Goal: Use online tool/utility: Utilize a website feature to perform a specific function

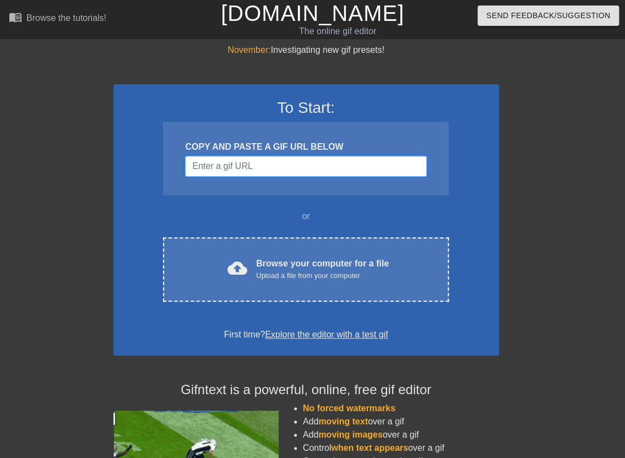
click at [205, 170] on input "Username" at bounding box center [305, 166] width 241 height 21
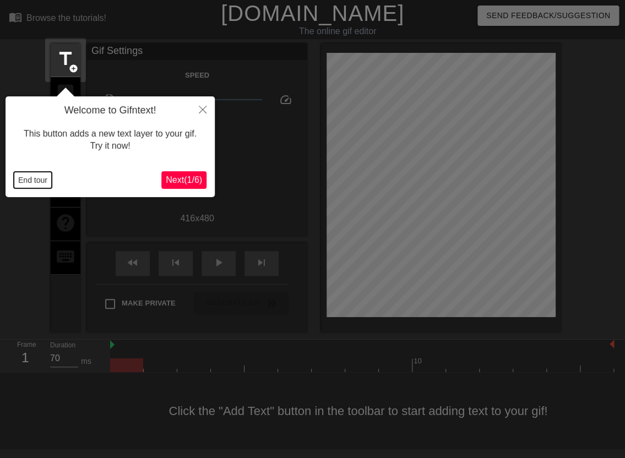
click at [46, 174] on button "End tour" at bounding box center [33, 180] width 38 height 17
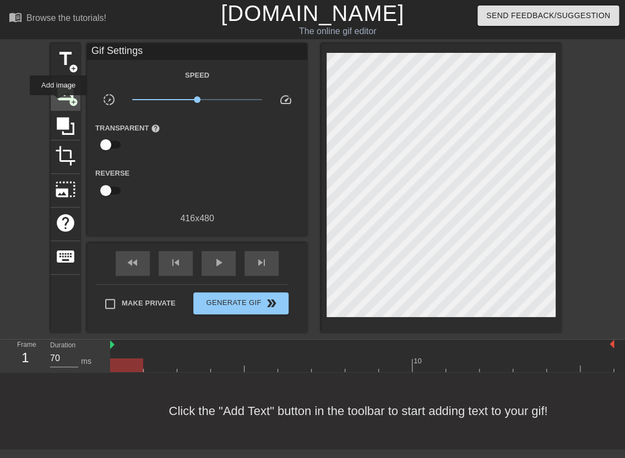
click at [59, 103] on div "image add_circle" at bounding box center [66, 94] width 30 height 34
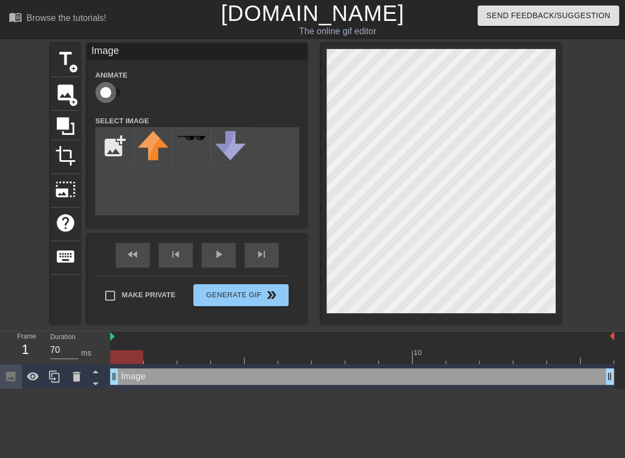
click at [107, 91] on input "checkbox" at bounding box center [105, 92] width 63 height 21
checkbox input "true"
click at [121, 153] on input "file" at bounding box center [114, 146] width 37 height 37
type input "C:\fakepath\brnd.png"
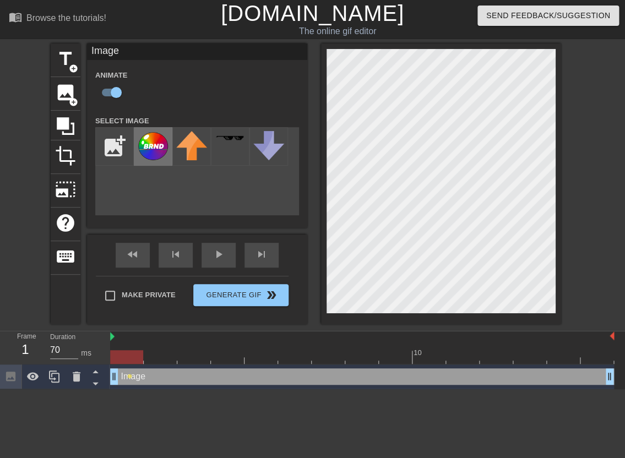
click at [154, 151] on img at bounding box center [153, 146] width 31 height 30
click at [62, 370] on div at bounding box center [55, 377] width 22 height 24
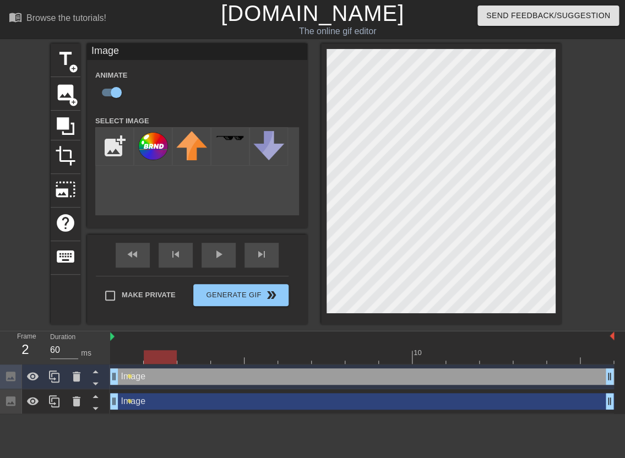
click at [161, 357] on div at bounding box center [362, 357] width 504 height 14
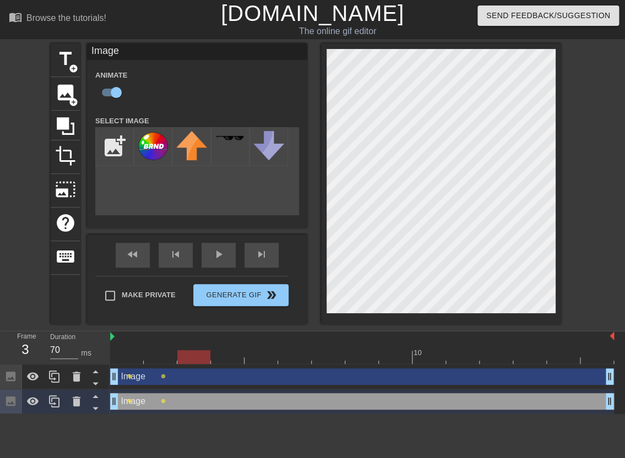
click at [191, 357] on div at bounding box center [362, 357] width 504 height 14
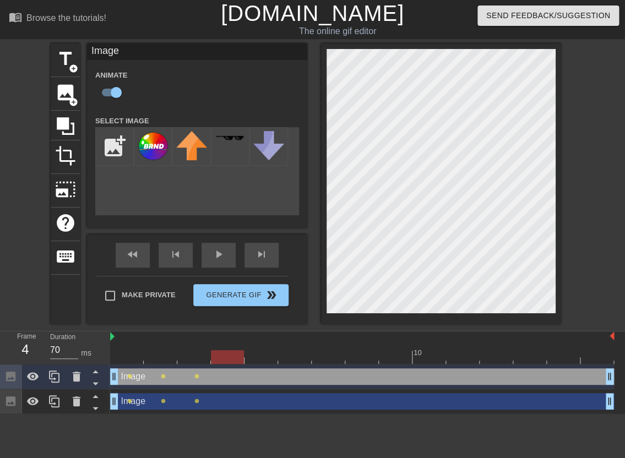
click at [231, 356] on div at bounding box center [362, 357] width 504 height 14
click at [197, 361] on div at bounding box center [362, 357] width 504 height 14
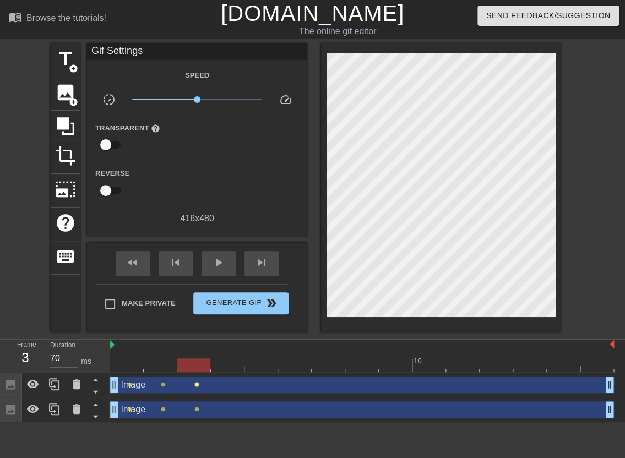
click at [197, 376] on div "Image drag_handle drag_handle lens lens lens" at bounding box center [362, 385] width 504 height 25
click at [197, 384] on span "lens" at bounding box center [196, 384] width 5 height 5
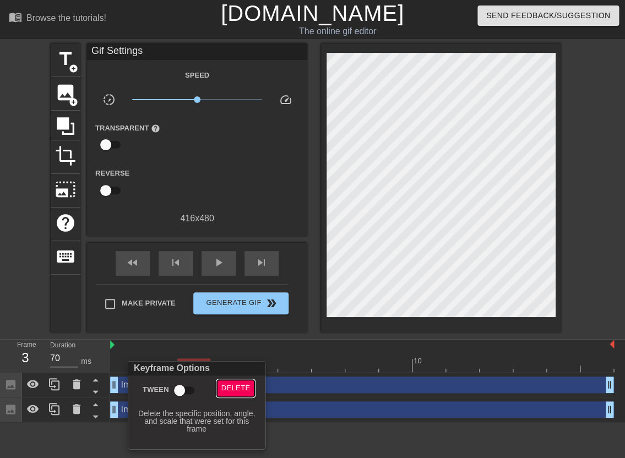
click at [226, 389] on span "Delete" at bounding box center [235, 388] width 29 height 13
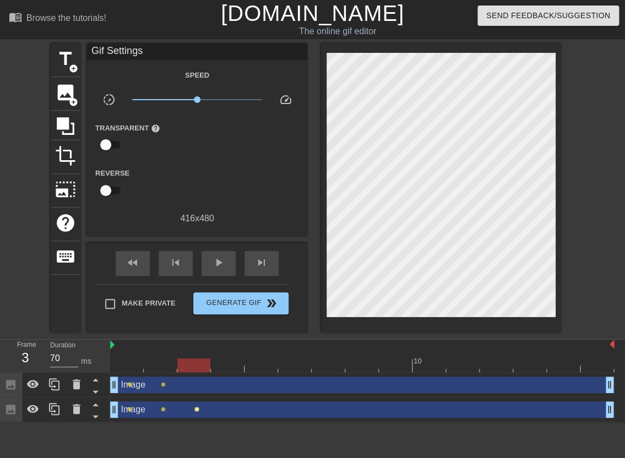
click at [197, 409] on span "lens" at bounding box center [196, 409] width 5 height 5
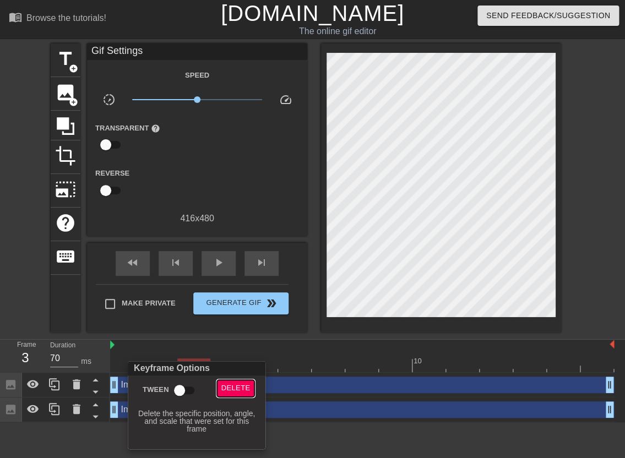
click at [230, 386] on span "Delete" at bounding box center [235, 388] width 29 height 13
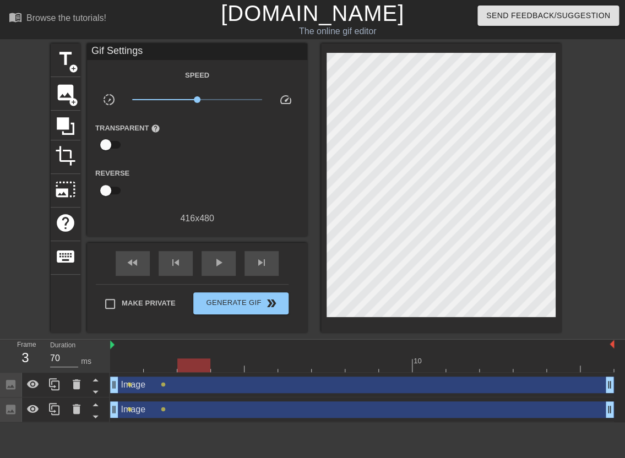
click at [217, 365] on div at bounding box center [362, 366] width 504 height 14
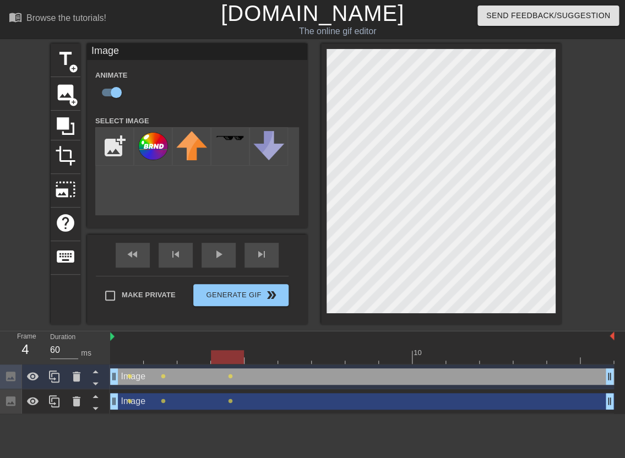
click at [264, 357] on div at bounding box center [362, 357] width 504 height 14
click at [297, 358] on div at bounding box center [362, 357] width 504 height 14
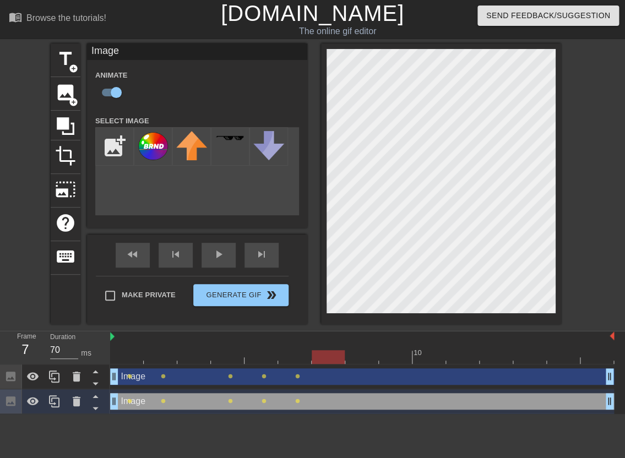
click at [330, 359] on div at bounding box center [362, 357] width 504 height 14
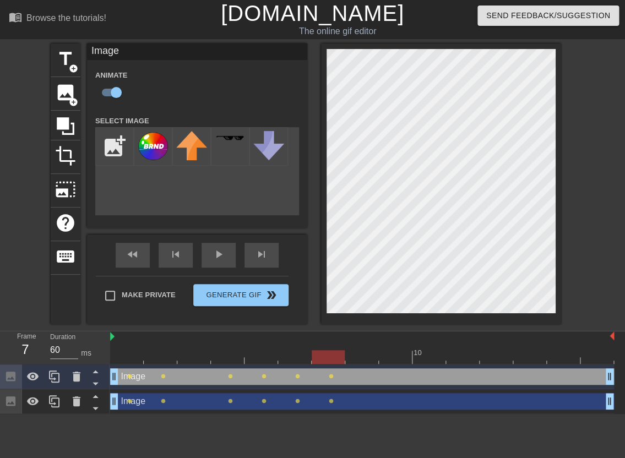
click at [360, 354] on div at bounding box center [362, 357] width 504 height 14
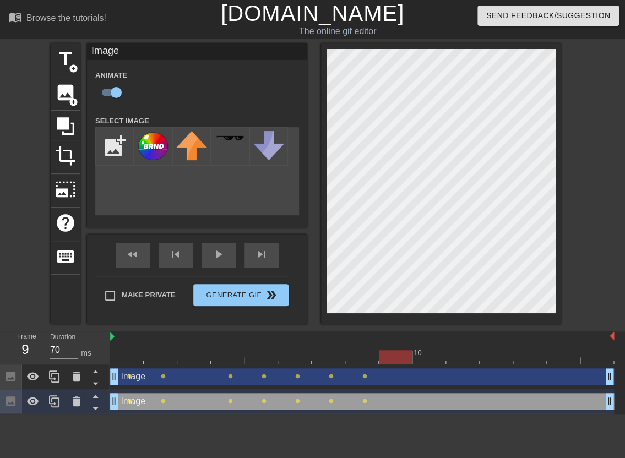
click at [390, 359] on div at bounding box center [362, 357] width 504 height 14
click at [429, 360] on div at bounding box center [362, 357] width 504 height 14
click at [464, 359] on div at bounding box center [362, 357] width 504 height 14
click at [497, 359] on div at bounding box center [362, 357] width 504 height 14
click at [530, 359] on div at bounding box center [362, 357] width 504 height 14
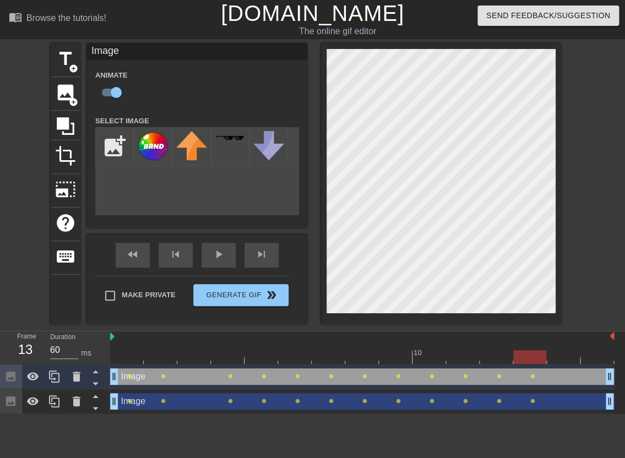
click at [566, 356] on div at bounding box center [362, 357] width 504 height 14
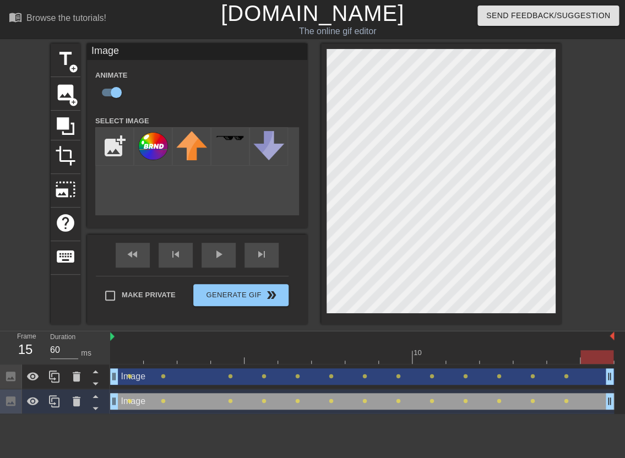
click at [593, 359] on div at bounding box center [362, 357] width 504 height 14
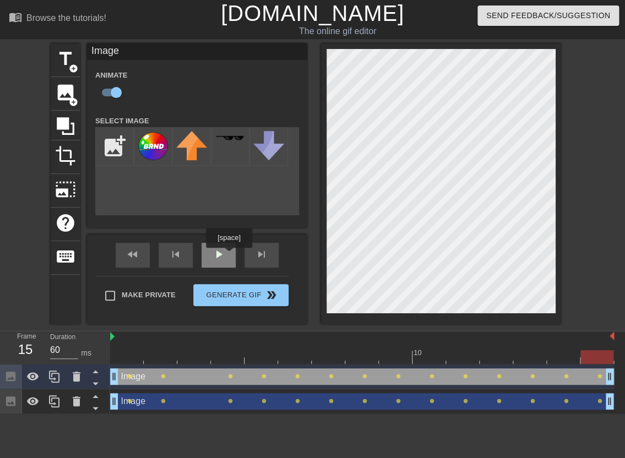
click at [226, 256] on div "play_arrow" at bounding box center [219, 255] width 34 height 25
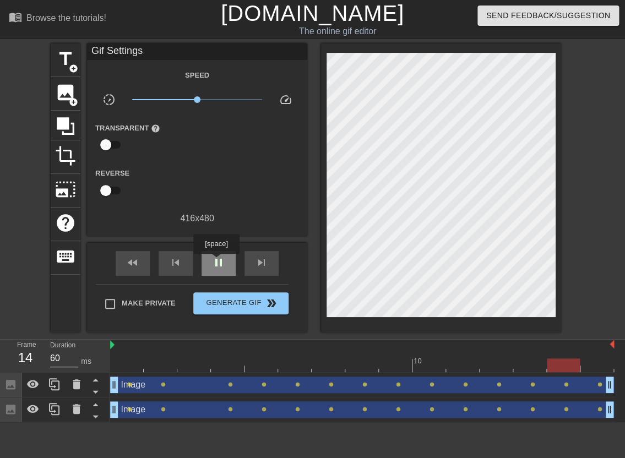
click at [218, 262] on span "pause" at bounding box center [218, 262] width 13 height 13
click at [132, 384] on span "lens" at bounding box center [129, 384] width 5 height 5
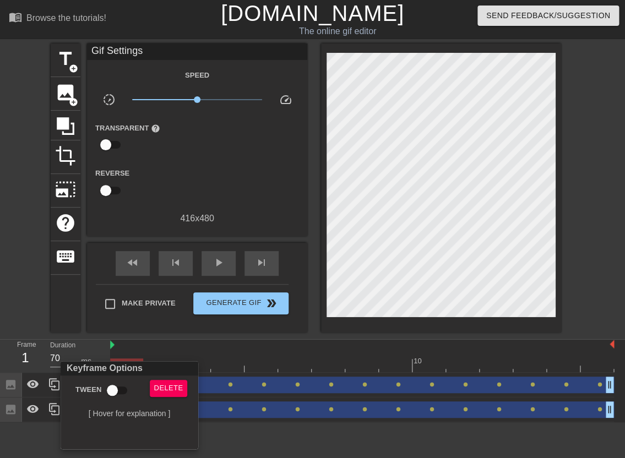
click at [601, 385] on div at bounding box center [312, 229] width 625 height 458
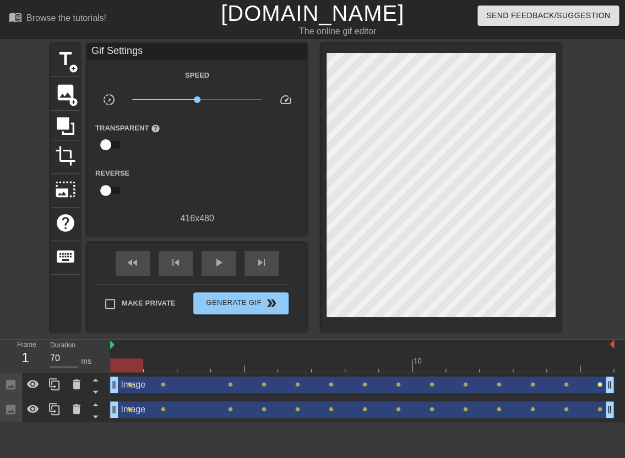
click at [599, 385] on span "lens" at bounding box center [600, 384] width 5 height 5
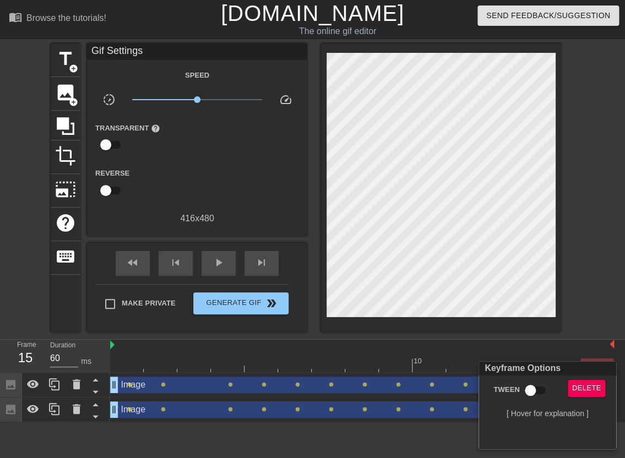
click at [129, 385] on div at bounding box center [312, 229] width 625 height 458
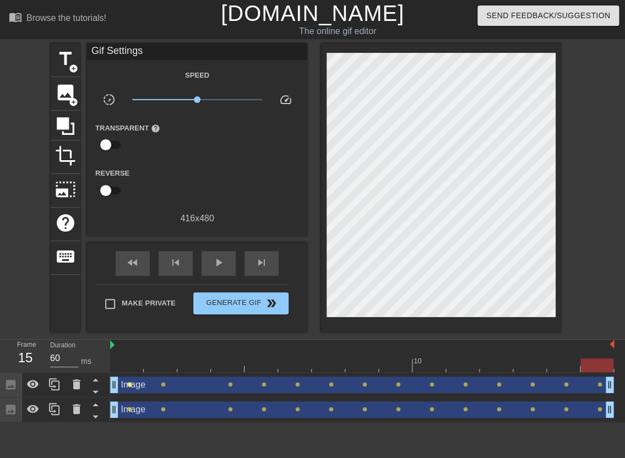
click at [130, 385] on span "lens" at bounding box center [129, 384] width 5 height 5
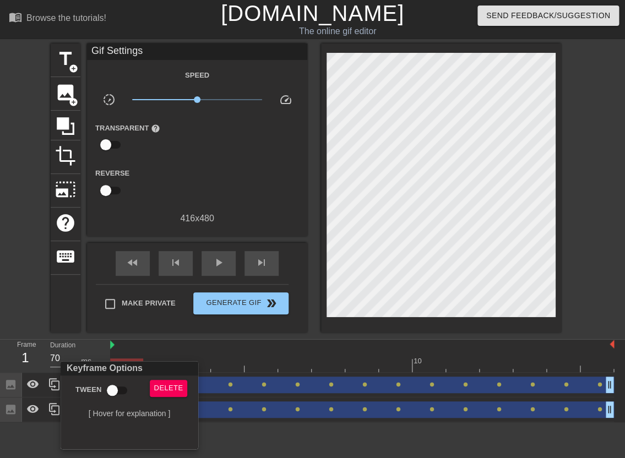
click at [381, 122] on div at bounding box center [312, 229] width 625 height 458
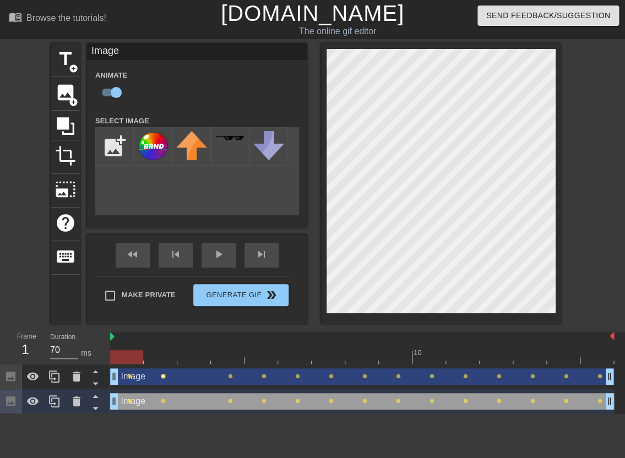
click at [163, 377] on div "Image drag_handle drag_handle lens lens lens lens lens lens lens lens lens lens…" at bounding box center [362, 376] width 504 height 17
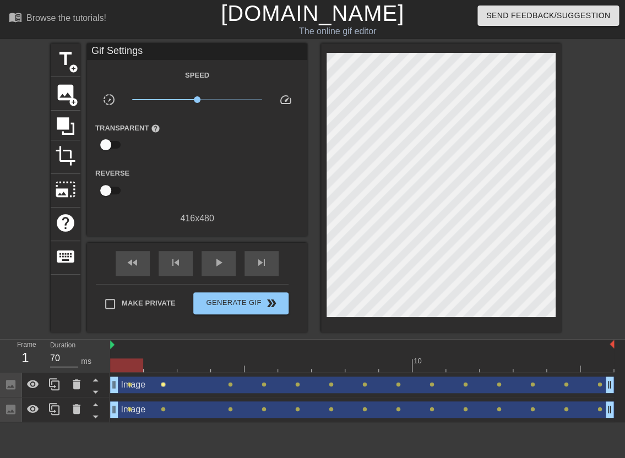
click at [164, 384] on span "lens" at bounding box center [163, 384] width 5 height 5
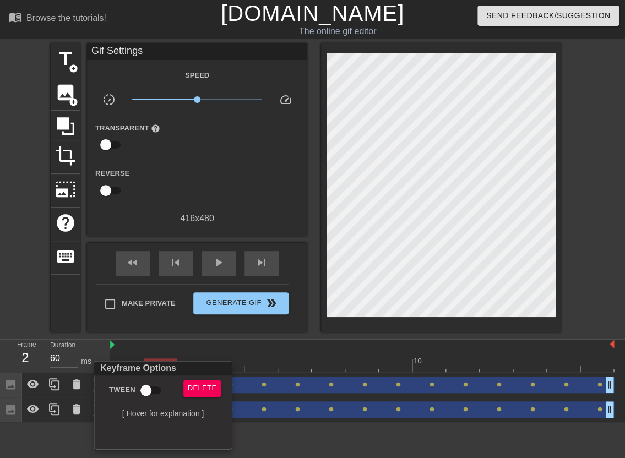
click at [384, 116] on div at bounding box center [312, 229] width 625 height 458
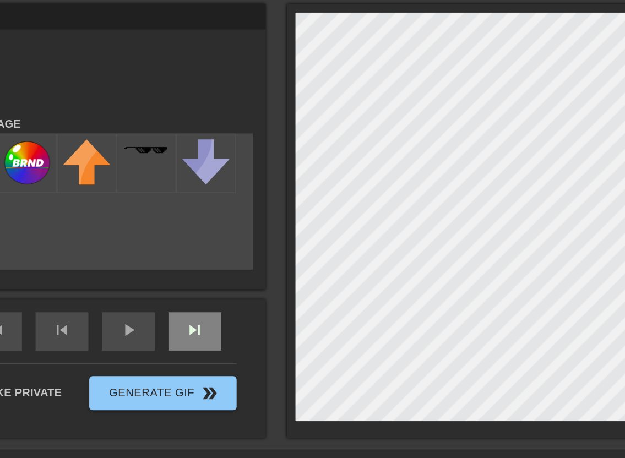
scroll to position [0, 8]
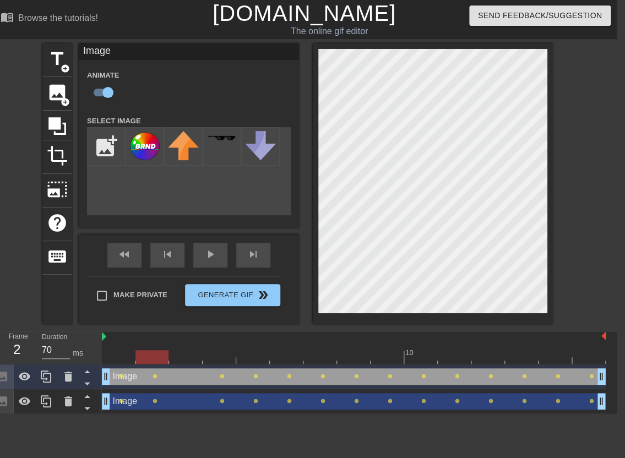
click at [182, 360] on div at bounding box center [354, 357] width 504 height 14
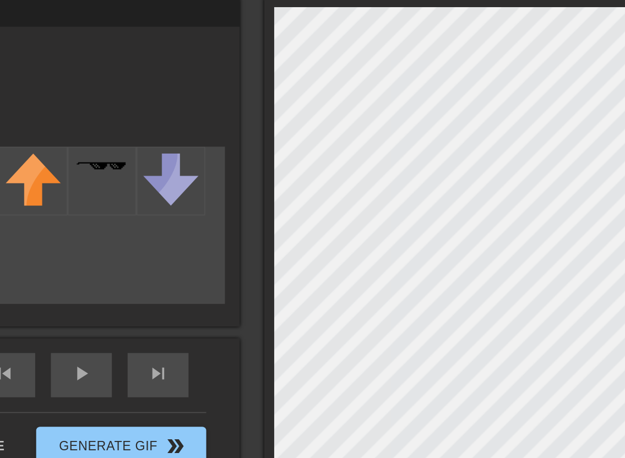
scroll to position [0, 0]
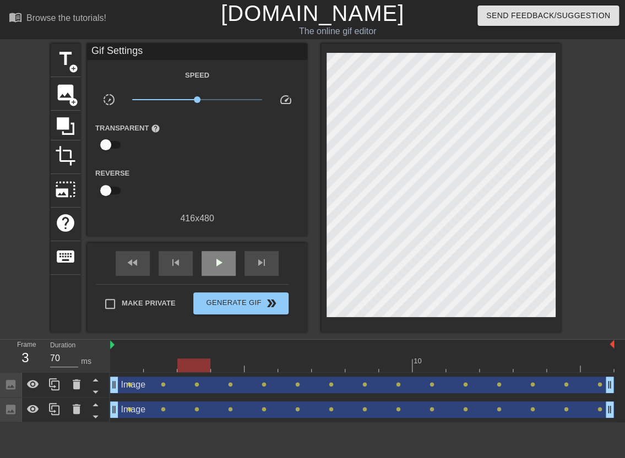
click at [223, 249] on div "fast_rewind skip_previous play_arrow skip_next" at bounding box center [197, 263] width 180 height 41
click at [222, 262] on span "play_arrow" at bounding box center [218, 262] width 13 height 13
click at [222, 262] on span "pause" at bounding box center [218, 262] width 13 height 13
click at [131, 384] on span "lens" at bounding box center [129, 384] width 5 height 5
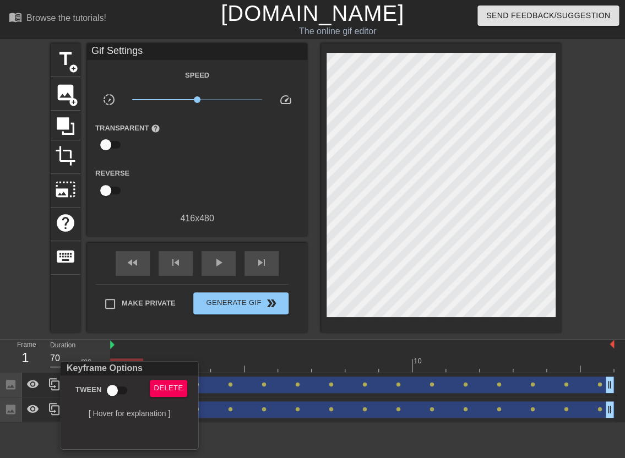
click at [366, 115] on div at bounding box center [312, 229] width 625 height 458
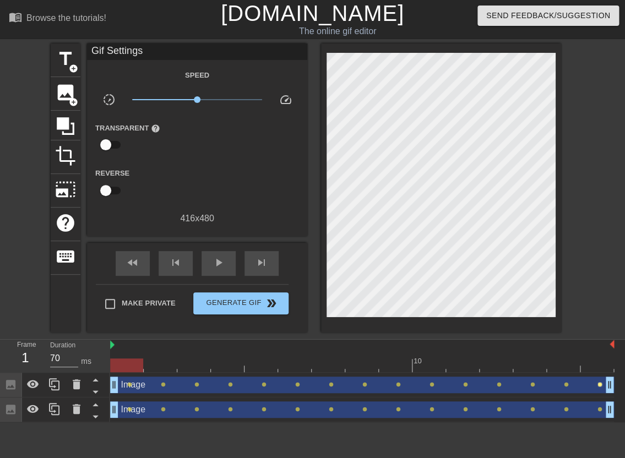
click at [599, 377] on div "Image drag_handle drag_handle lens lens lens lens lens lens lens lens lens lens…" at bounding box center [362, 385] width 504 height 17
click at [600, 385] on span "lens" at bounding box center [600, 384] width 5 height 5
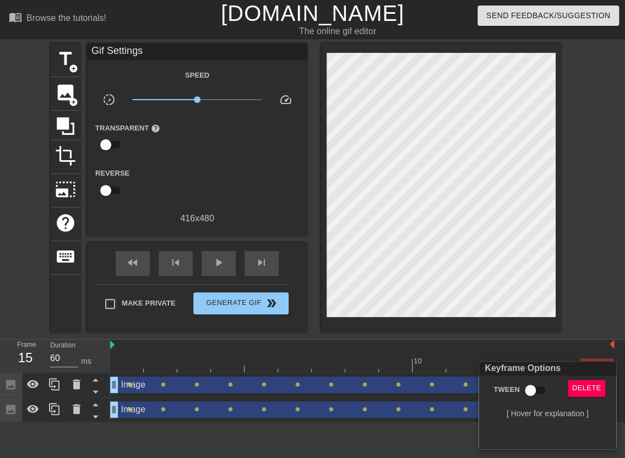
click at [129, 385] on div at bounding box center [312, 229] width 625 height 458
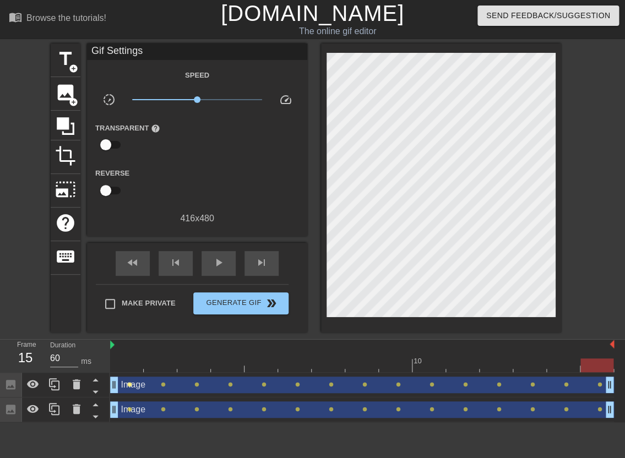
click at [130, 385] on span "lens" at bounding box center [129, 384] width 5 height 5
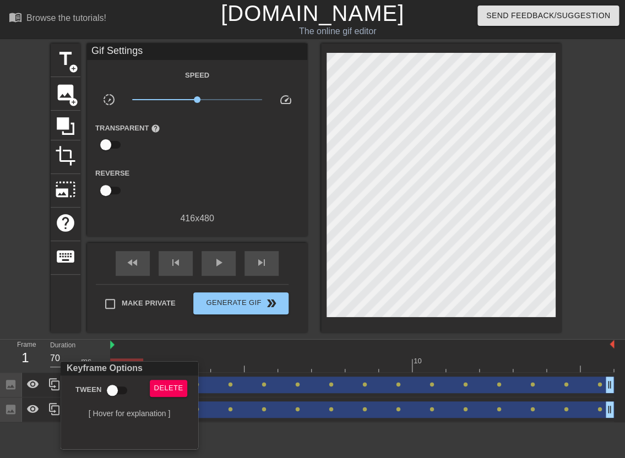
click at [175, 344] on div at bounding box center [312, 229] width 625 height 458
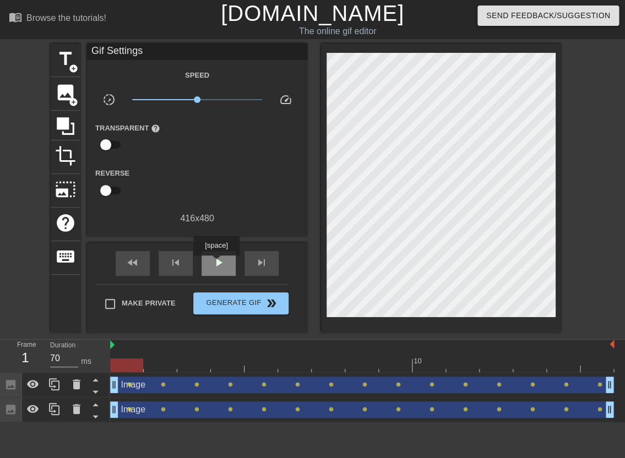
click at [218, 263] on span "play_arrow" at bounding box center [218, 262] width 13 height 13
click at [218, 263] on span "pause" at bounding box center [218, 262] width 13 height 13
click at [218, 263] on span "play_arrow" at bounding box center [218, 262] width 13 height 13
click at [218, 263] on span "pause" at bounding box center [218, 262] width 13 height 13
click at [218, 263] on span "play_arrow" at bounding box center [218, 262] width 13 height 13
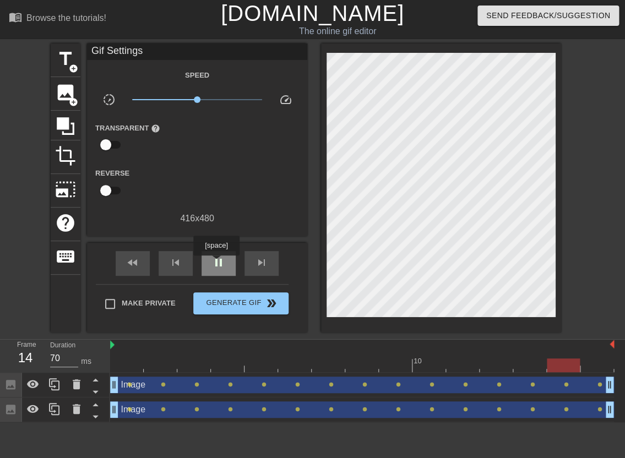
click at [218, 263] on span "pause" at bounding box center [218, 262] width 13 height 13
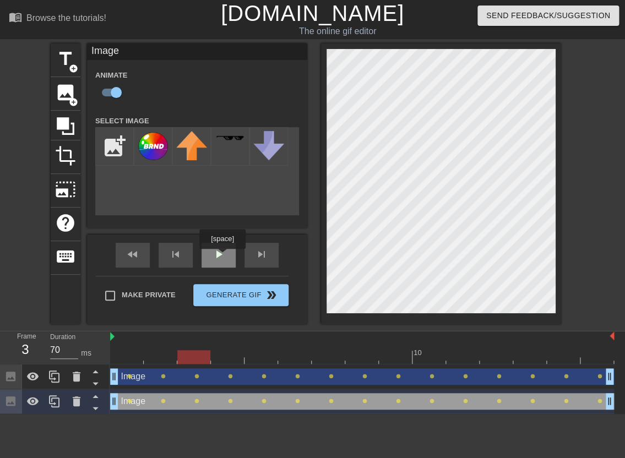
click at [222, 257] on span "play_arrow" at bounding box center [218, 254] width 13 height 13
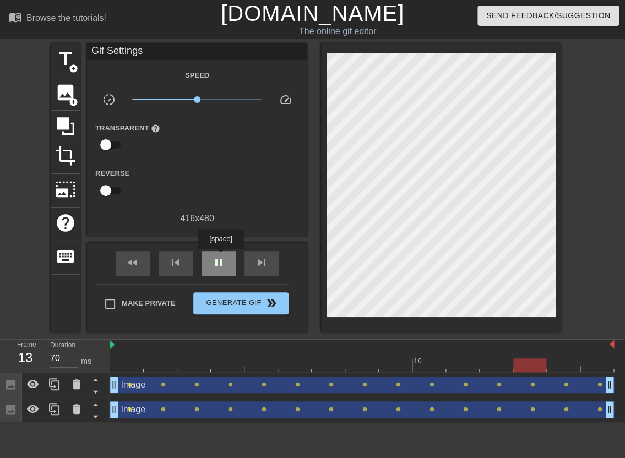
click at [222, 257] on span "pause" at bounding box center [218, 262] width 13 height 13
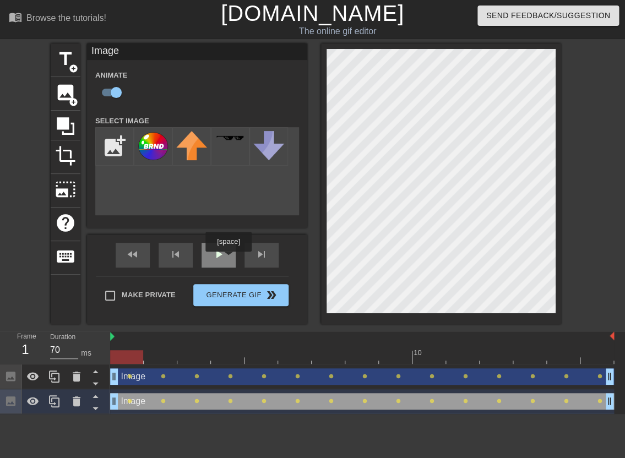
click at [226, 258] on div "play_arrow" at bounding box center [219, 255] width 34 height 25
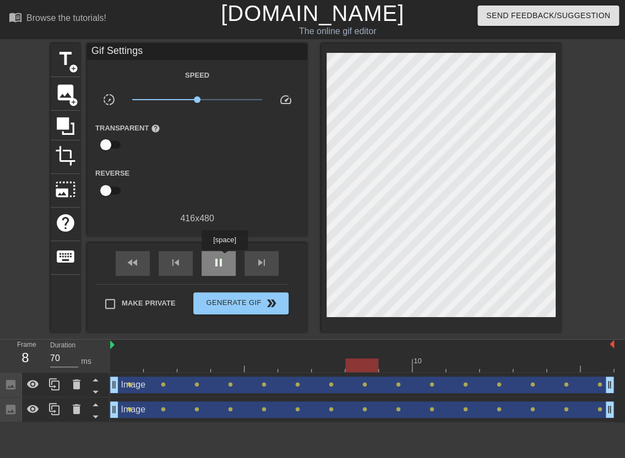
click at [226, 258] on div "pause" at bounding box center [219, 263] width 34 height 25
click at [226, 258] on div "play_arrow" at bounding box center [219, 263] width 34 height 25
click at [226, 258] on div "pause" at bounding box center [219, 263] width 34 height 25
click at [226, 258] on div "play_arrow" at bounding box center [219, 263] width 34 height 25
click at [226, 258] on div "pause" at bounding box center [219, 263] width 34 height 25
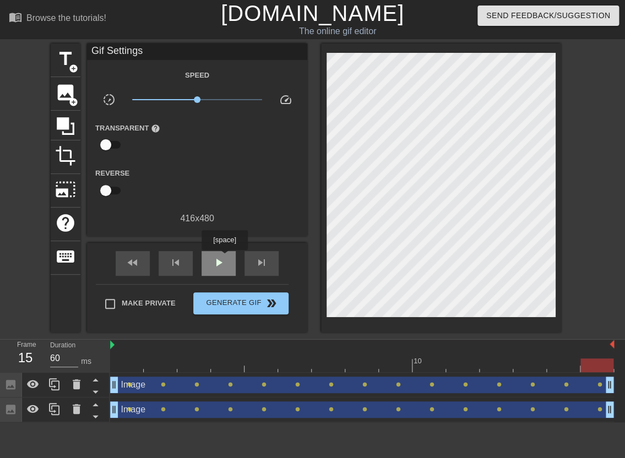
click at [226, 258] on div "play_arrow" at bounding box center [219, 263] width 34 height 25
click at [226, 258] on div "pause" at bounding box center [219, 263] width 34 height 25
click at [132, 386] on div "Image drag_handle drag_handle" at bounding box center [362, 385] width 504 height 17
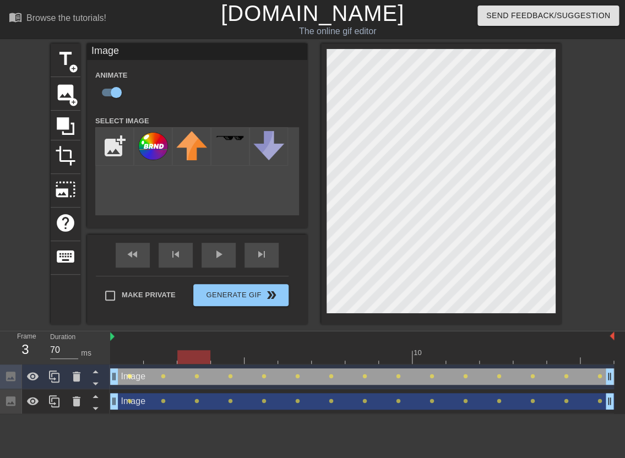
click at [130, 378] on div "Image drag_handle drag_handle lens lens lens lens lens lens lens lens lens lens…" at bounding box center [362, 376] width 504 height 17
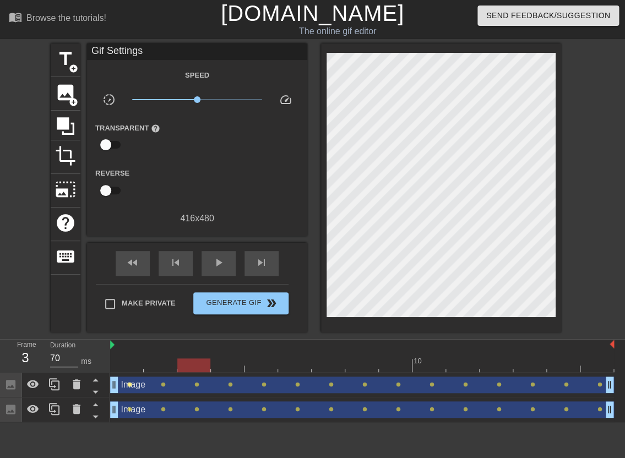
click at [129, 384] on span "lens" at bounding box center [129, 384] width 5 height 5
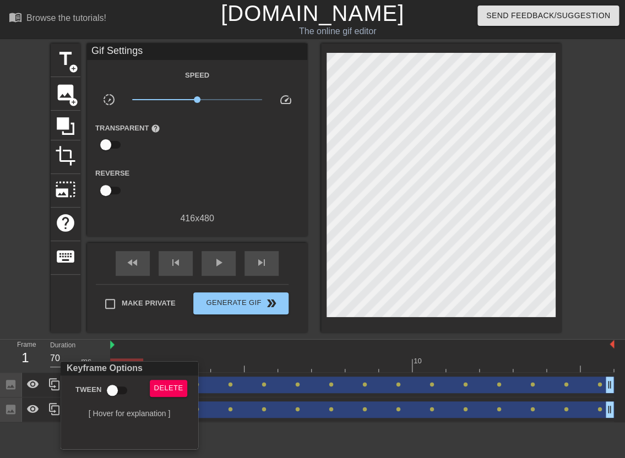
click at [189, 344] on div at bounding box center [312, 229] width 625 height 458
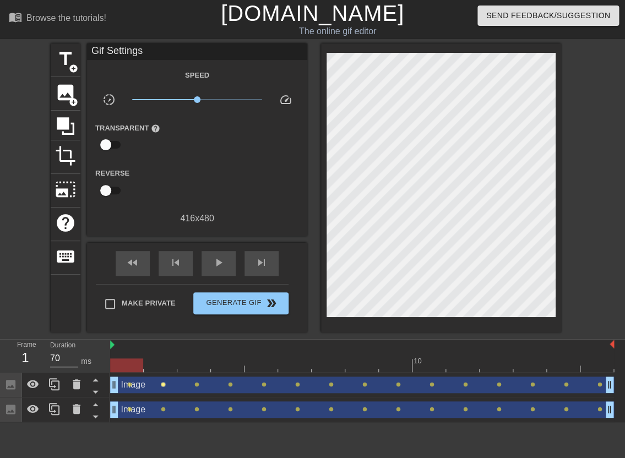
click at [165, 384] on span "lens" at bounding box center [163, 384] width 5 height 5
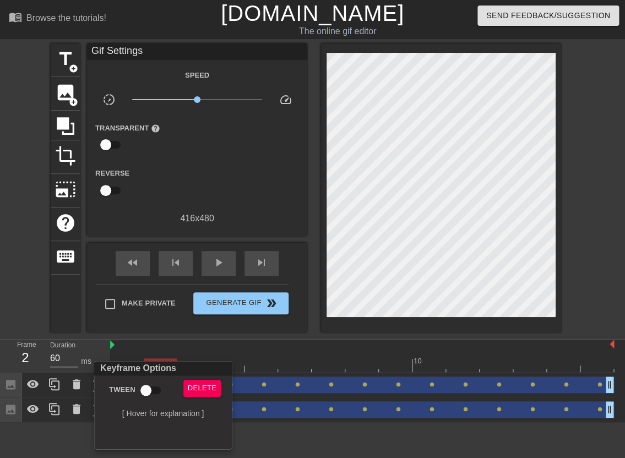
click at [381, 106] on div at bounding box center [312, 229] width 625 height 458
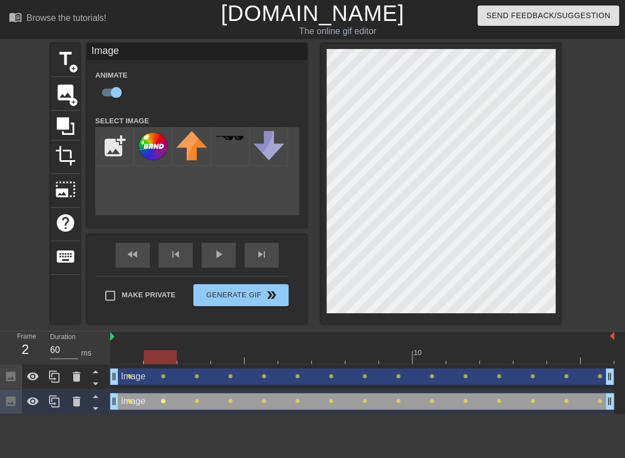
click at [164, 403] on div "Image drag_handle drag_handle lens lens lens lens lens lens lens lens lens lens…" at bounding box center [362, 401] width 504 height 17
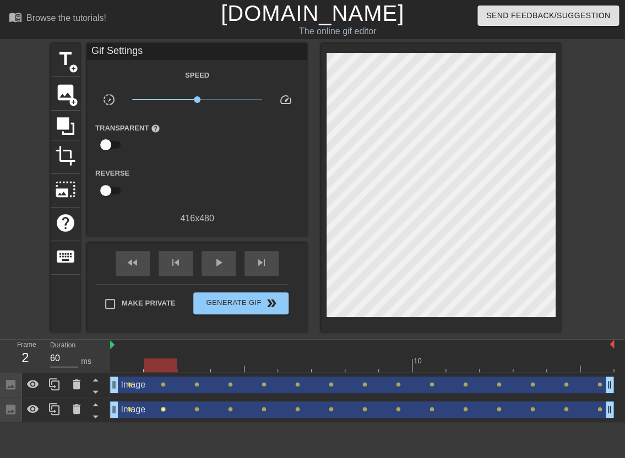
click at [164, 409] on span "lens" at bounding box center [163, 409] width 5 height 5
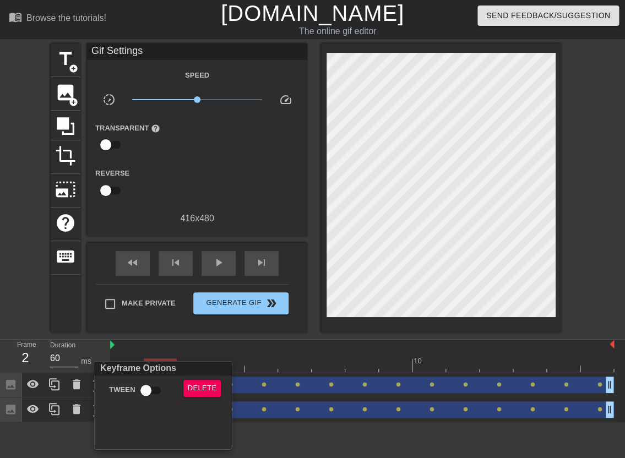
click at [343, 119] on div at bounding box center [312, 229] width 625 height 458
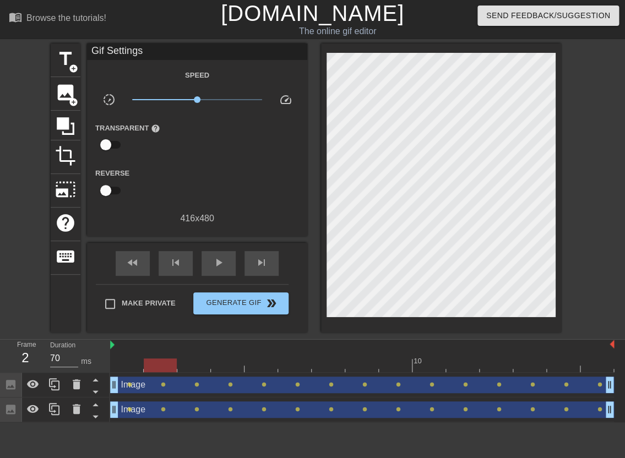
click at [132, 366] on div at bounding box center [362, 366] width 504 height 14
click at [156, 367] on div at bounding box center [362, 366] width 504 height 14
click at [130, 366] on div at bounding box center [362, 366] width 504 height 14
click at [156, 366] on div at bounding box center [362, 366] width 504 height 14
click at [126, 365] on div at bounding box center [362, 366] width 504 height 14
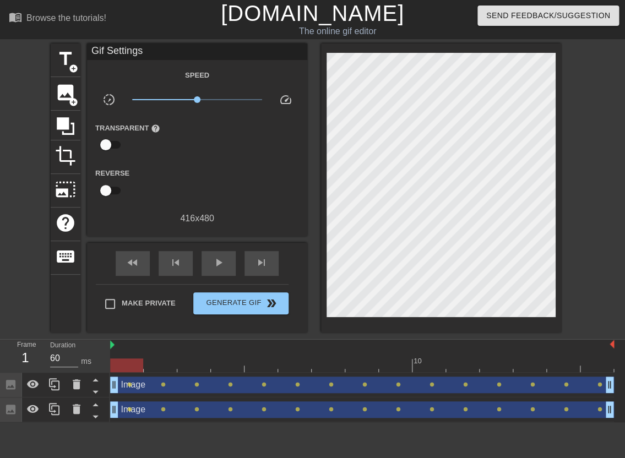
click at [151, 363] on div at bounding box center [362, 366] width 504 height 14
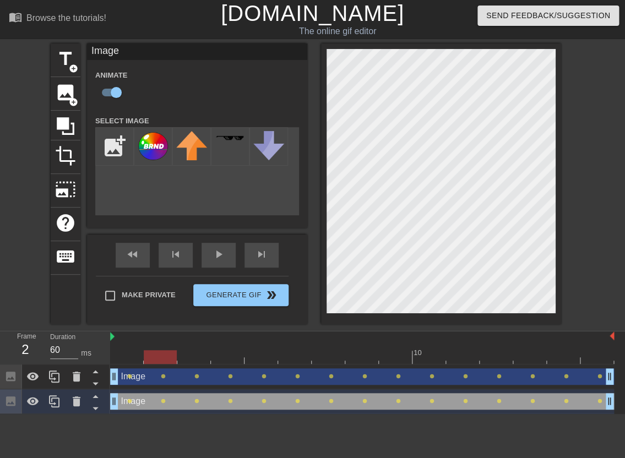
click at [132, 378] on div "Image drag_handle drag_handle" at bounding box center [362, 376] width 504 height 17
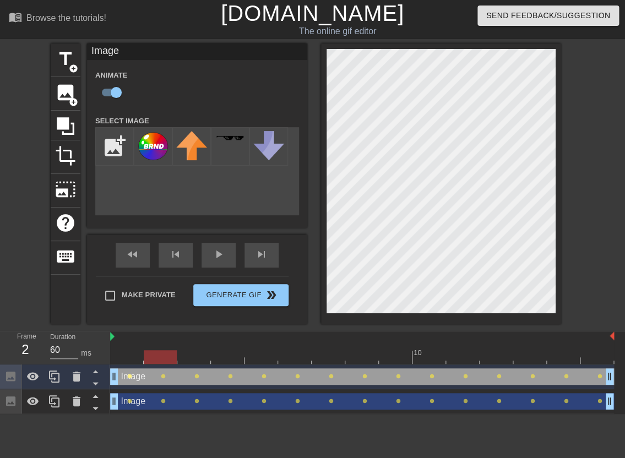
click at [131, 377] on div "Image drag_handle drag_handle lens lens lens lens lens lens lens lens lens lens…" at bounding box center [362, 376] width 504 height 17
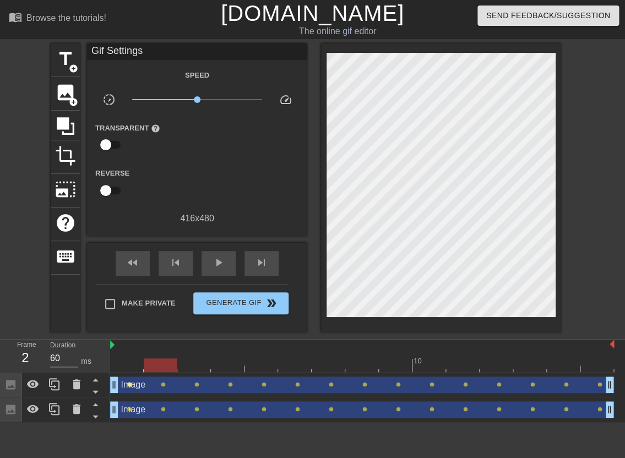
click at [128, 384] on span "lens" at bounding box center [129, 384] width 5 height 5
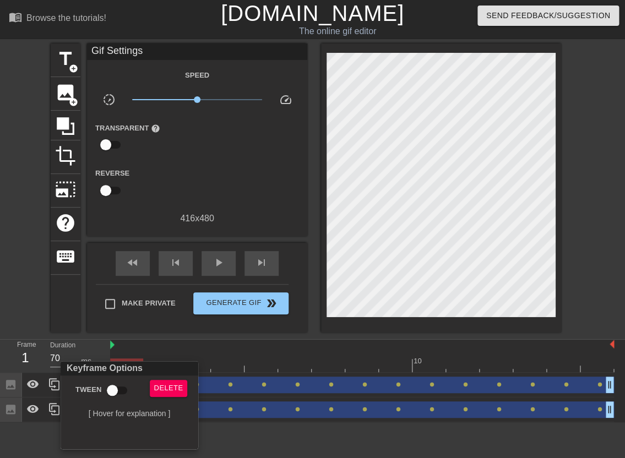
click at [179, 349] on div at bounding box center [312, 229] width 625 height 458
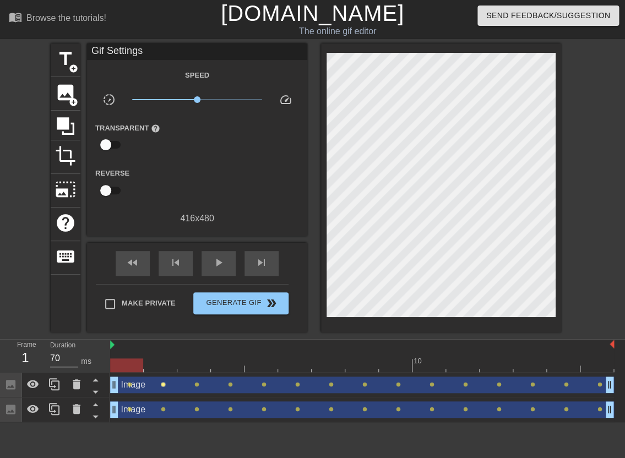
click at [164, 385] on span "lens" at bounding box center [163, 384] width 5 height 5
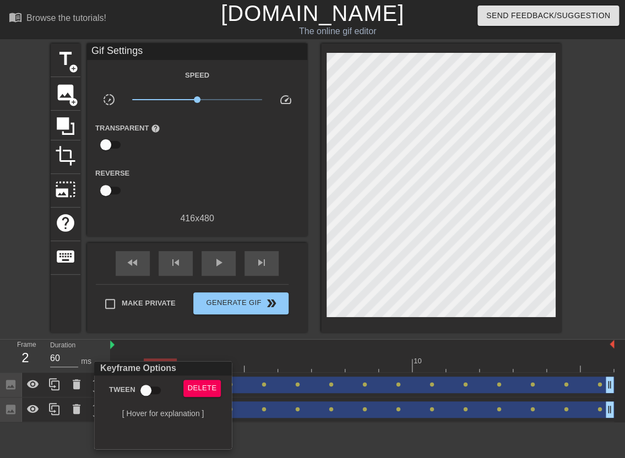
click at [165, 347] on div at bounding box center [312, 229] width 625 height 458
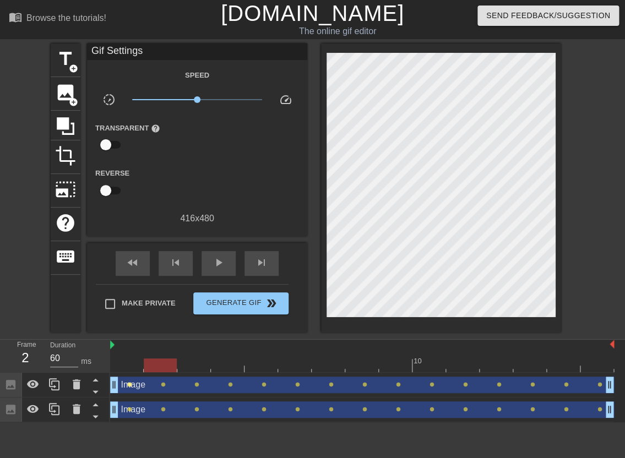
click at [131, 385] on span "lens" at bounding box center [129, 384] width 5 height 5
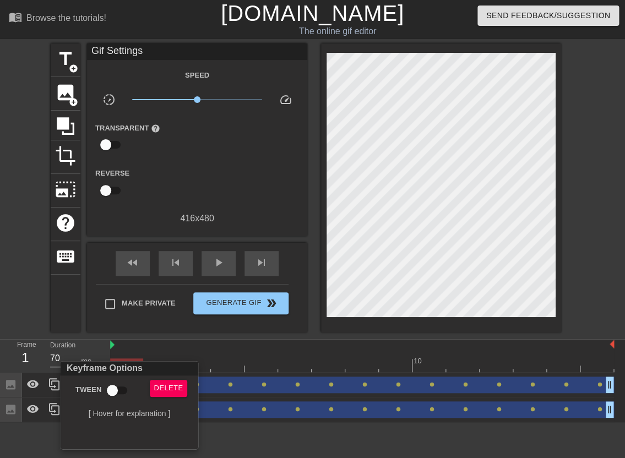
click at [375, 117] on div at bounding box center [312, 229] width 625 height 458
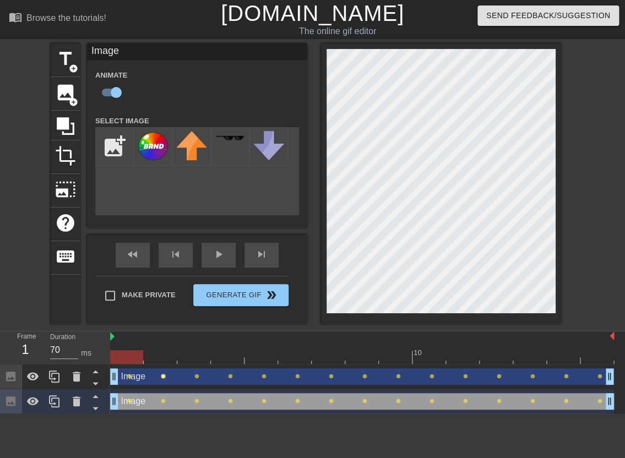
click at [164, 377] on div "Image drag_handle drag_handle lens lens lens lens lens lens lens lens lens lens…" at bounding box center [362, 376] width 504 height 17
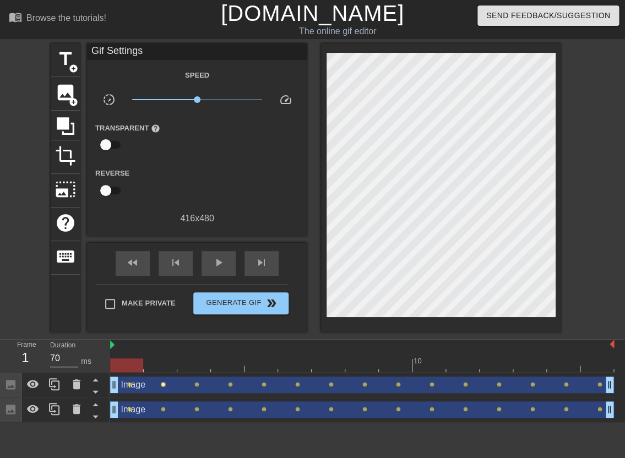
click at [164, 385] on span "lens" at bounding box center [163, 384] width 5 height 5
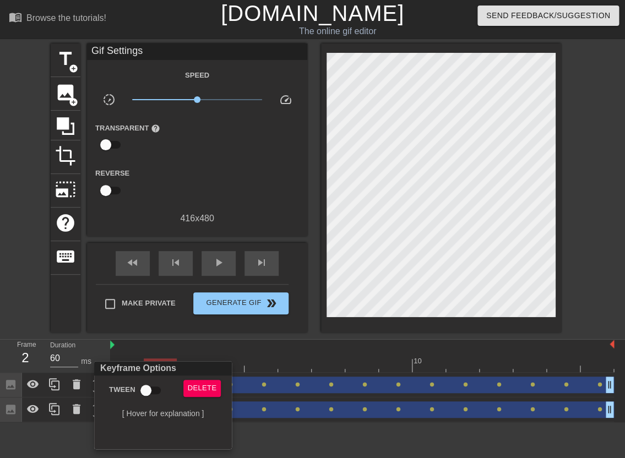
click at [215, 264] on div at bounding box center [312, 229] width 625 height 458
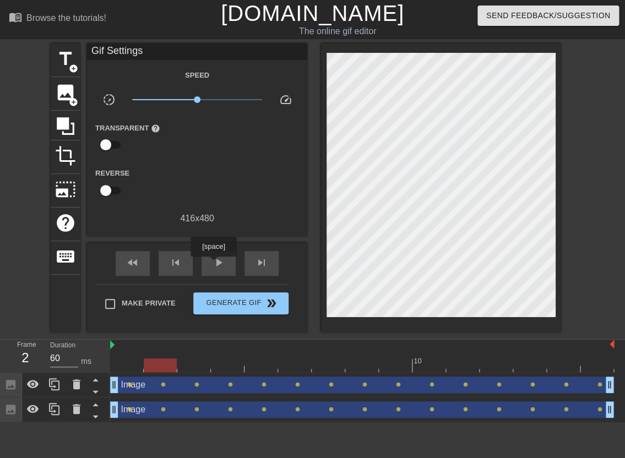
click at [215, 264] on span "play_arrow" at bounding box center [218, 262] width 13 height 13
click at [215, 264] on span "pause" at bounding box center [218, 262] width 13 height 13
click at [215, 264] on span "play_arrow" at bounding box center [218, 262] width 13 height 13
click at [215, 264] on span "pause" at bounding box center [218, 262] width 13 height 13
click at [215, 264] on span "play_arrow" at bounding box center [218, 262] width 13 height 13
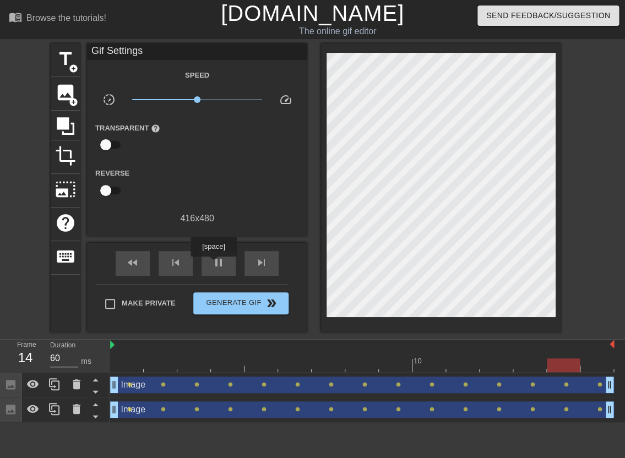
click at [215, 264] on span "pause" at bounding box center [218, 262] width 13 height 13
click at [197, 383] on span "lens" at bounding box center [196, 384] width 5 height 5
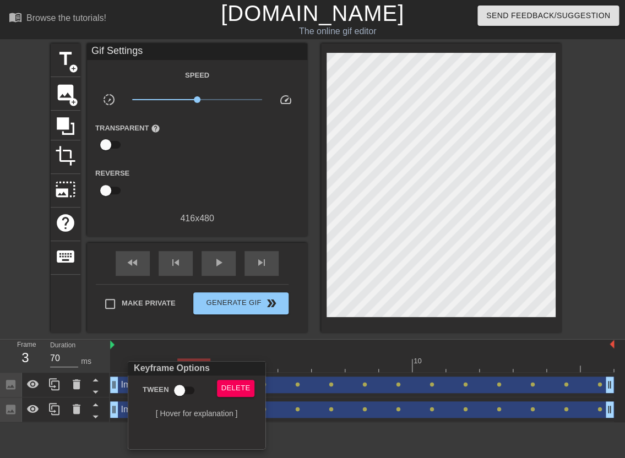
click at [385, 125] on div at bounding box center [312, 229] width 625 height 458
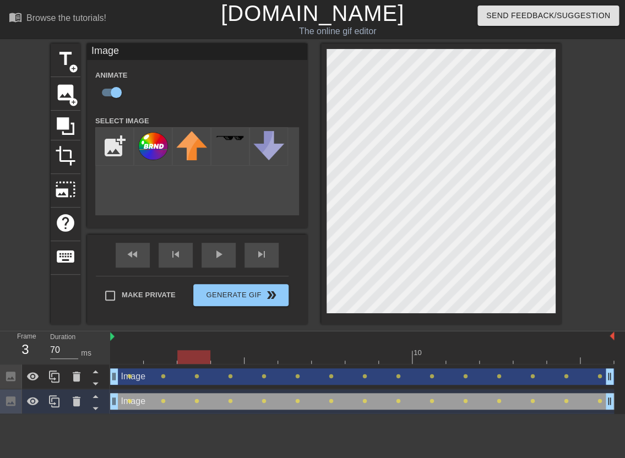
click at [226, 360] on div at bounding box center [362, 357] width 504 height 14
click at [259, 358] on div at bounding box center [362, 357] width 504 height 14
click at [290, 355] on div at bounding box center [362, 357] width 504 height 14
click at [323, 354] on div at bounding box center [362, 357] width 504 height 14
click at [357, 354] on div at bounding box center [362, 357] width 504 height 14
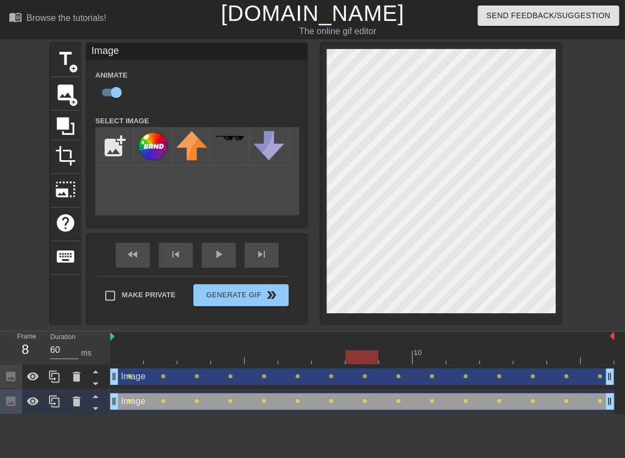
click at [393, 354] on div at bounding box center [362, 357] width 504 height 14
click at [430, 356] on div at bounding box center [362, 357] width 504 height 14
click at [189, 357] on div at bounding box center [362, 357] width 504 height 14
click at [160, 359] on div at bounding box center [362, 357] width 504 height 14
click at [133, 358] on div at bounding box center [362, 357] width 504 height 14
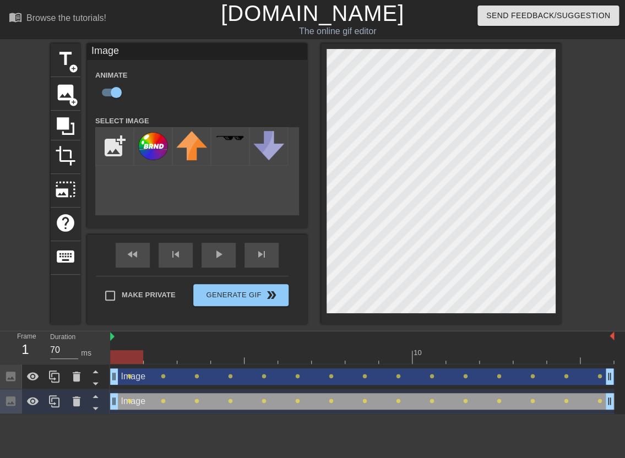
click at [160, 356] on div at bounding box center [362, 357] width 504 height 14
click at [131, 359] on div at bounding box center [362, 357] width 504 height 14
click at [159, 358] on div at bounding box center [362, 357] width 504 height 14
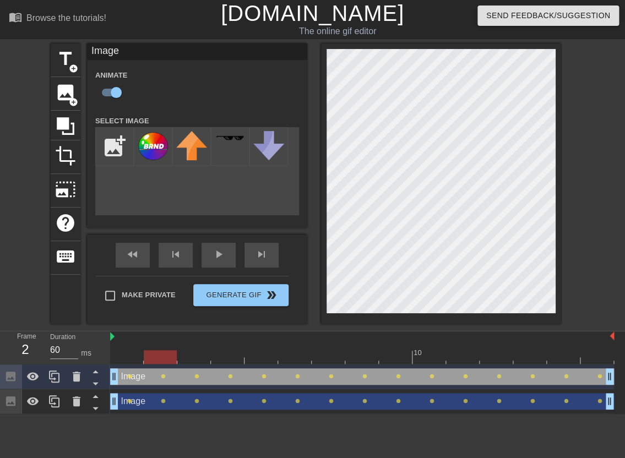
click at [192, 357] on div at bounding box center [362, 357] width 504 height 14
click at [231, 359] on div at bounding box center [362, 357] width 504 height 14
click at [264, 356] on div at bounding box center [362, 357] width 504 height 14
click at [196, 360] on div at bounding box center [362, 357] width 504 height 14
click at [164, 355] on div at bounding box center [362, 357] width 504 height 14
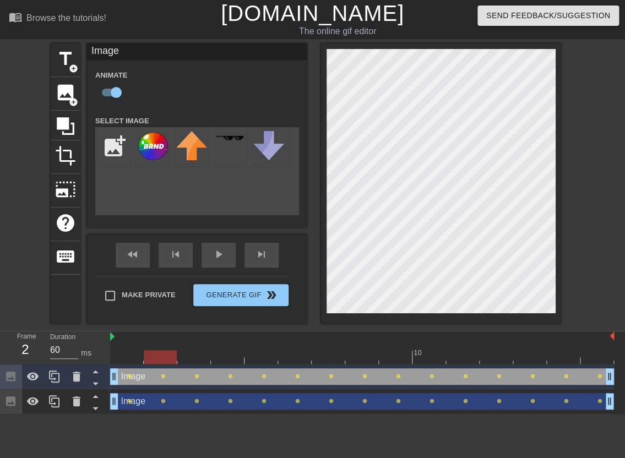
click at [193, 356] on div at bounding box center [362, 357] width 504 height 14
click at [162, 358] on div at bounding box center [362, 357] width 504 height 14
click at [132, 355] on div at bounding box center [362, 357] width 504 height 14
click at [164, 356] on div at bounding box center [362, 357] width 504 height 14
click at [131, 356] on div at bounding box center [362, 357] width 504 height 14
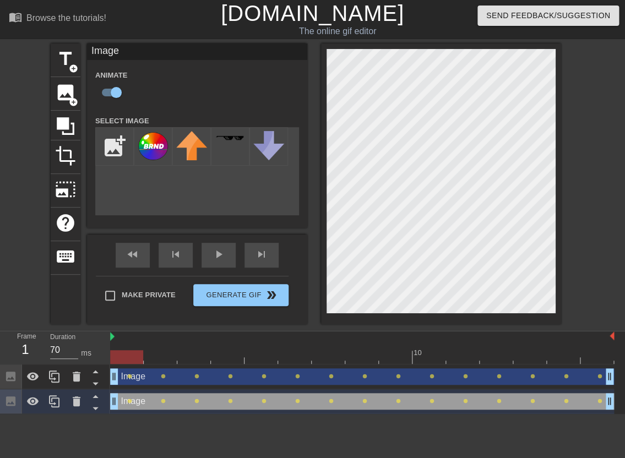
click at [164, 357] on div at bounding box center [362, 357] width 504 height 14
click at [193, 356] on div at bounding box center [362, 357] width 504 height 14
click at [225, 359] on div at bounding box center [362, 357] width 504 height 14
click at [133, 357] on div at bounding box center [362, 357] width 504 height 14
click at [230, 255] on div "play_arrow" at bounding box center [219, 255] width 34 height 25
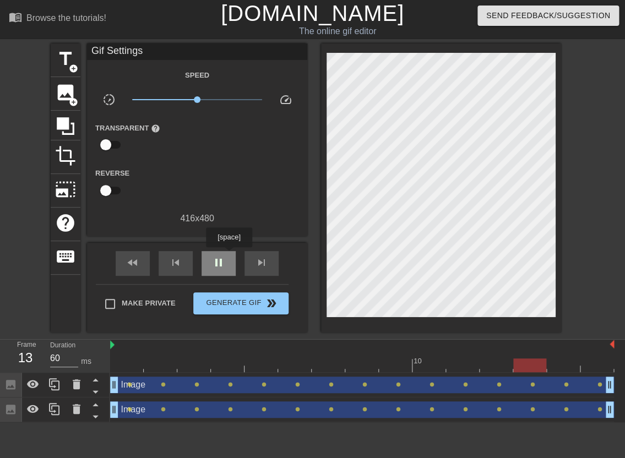
click at [230, 255] on div "pause" at bounding box center [219, 263] width 34 height 25
click at [230, 255] on div "play_arrow" at bounding box center [219, 263] width 34 height 25
click at [230, 255] on div "pause" at bounding box center [219, 263] width 34 height 25
click at [168, 367] on div at bounding box center [362, 366] width 504 height 14
click at [187, 366] on div at bounding box center [362, 366] width 504 height 14
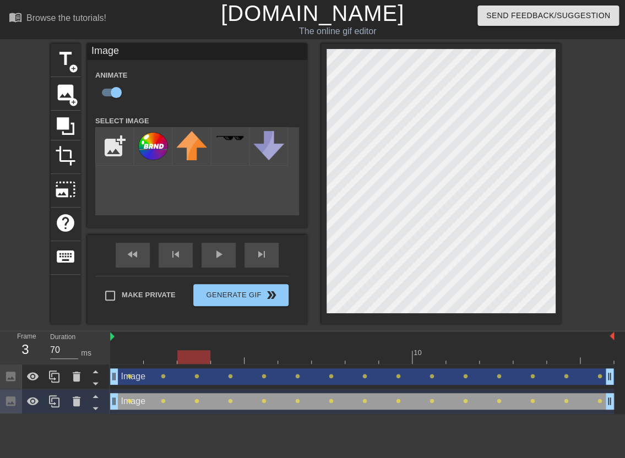
click at [165, 357] on div at bounding box center [362, 357] width 504 height 14
click at [195, 359] on div at bounding box center [362, 357] width 504 height 14
click at [162, 359] on div at bounding box center [362, 357] width 504 height 14
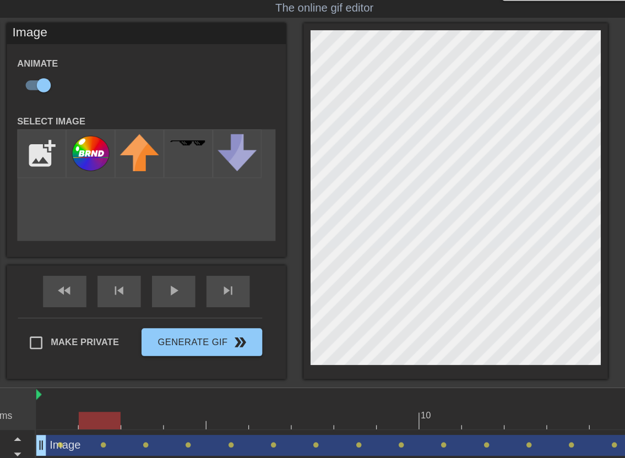
click at [198, 359] on div at bounding box center [362, 357] width 504 height 14
click at [166, 356] on div at bounding box center [362, 357] width 504 height 14
click at [195, 357] on div at bounding box center [362, 357] width 504 height 14
click at [164, 360] on div at bounding box center [362, 357] width 504 height 14
click at [194, 353] on div at bounding box center [362, 357] width 504 height 14
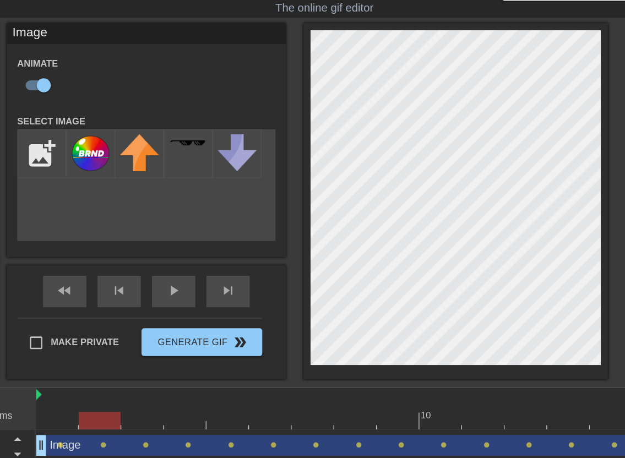
click at [171, 355] on div at bounding box center [362, 357] width 504 height 14
click at [184, 355] on div at bounding box center [362, 357] width 504 height 14
click at [163, 358] on div at bounding box center [362, 357] width 504 height 14
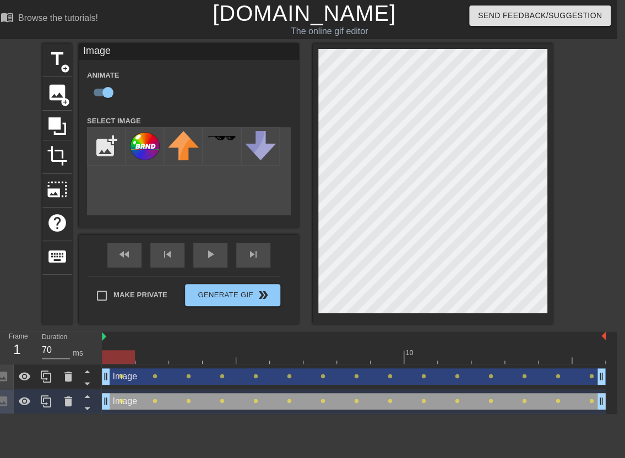
click at [121, 361] on div at bounding box center [354, 357] width 504 height 14
click at [208, 260] on span "play_arrow" at bounding box center [210, 254] width 13 height 13
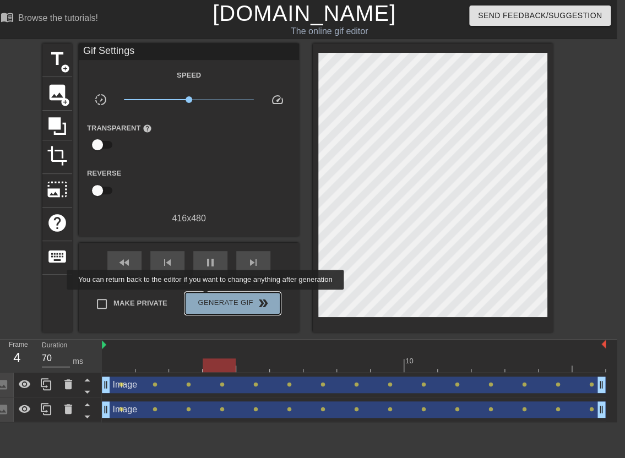
type input "60"
click at [213, 297] on span "Generate Gif double_arrow" at bounding box center [232, 303] width 86 height 13
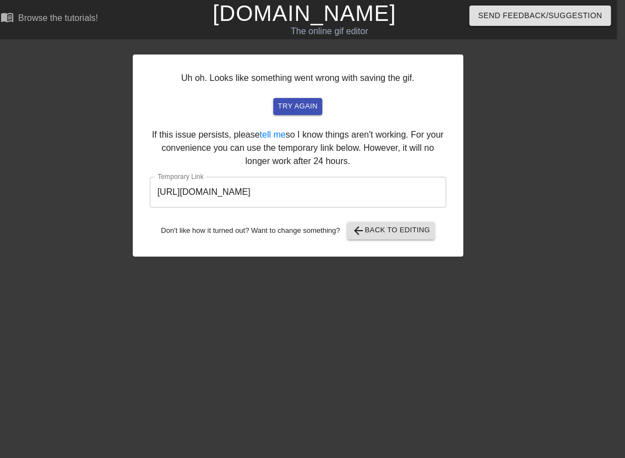
click at [283, 200] on input "[URL][DOMAIN_NAME]" at bounding box center [298, 192] width 296 height 31
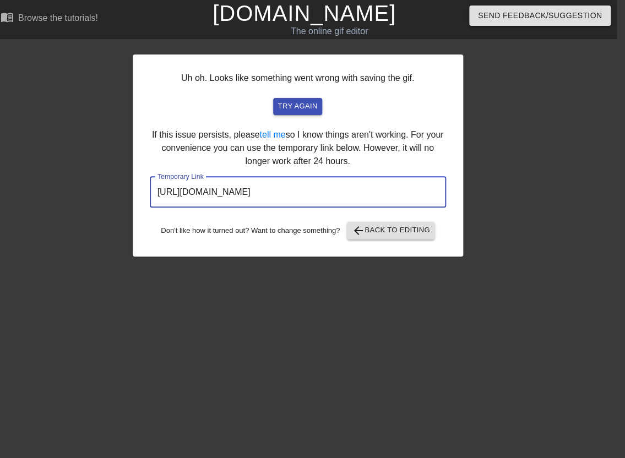
click at [283, 200] on input "[URL][DOMAIN_NAME]" at bounding box center [298, 192] width 296 height 31
